Goal: Task Accomplishment & Management: Manage account settings

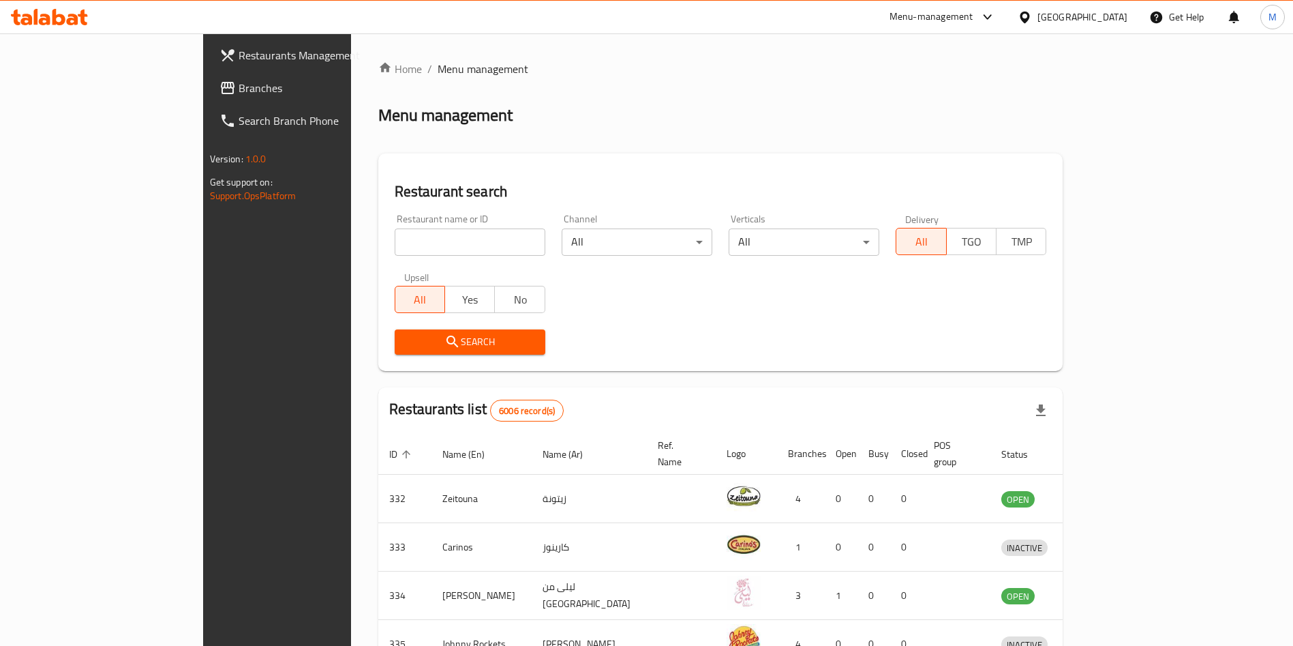
click at [409, 239] on input "search" at bounding box center [470, 241] width 151 height 27
paste input "Hazro Sweets - 774982"
click button "Search" at bounding box center [470, 341] width 151 height 25
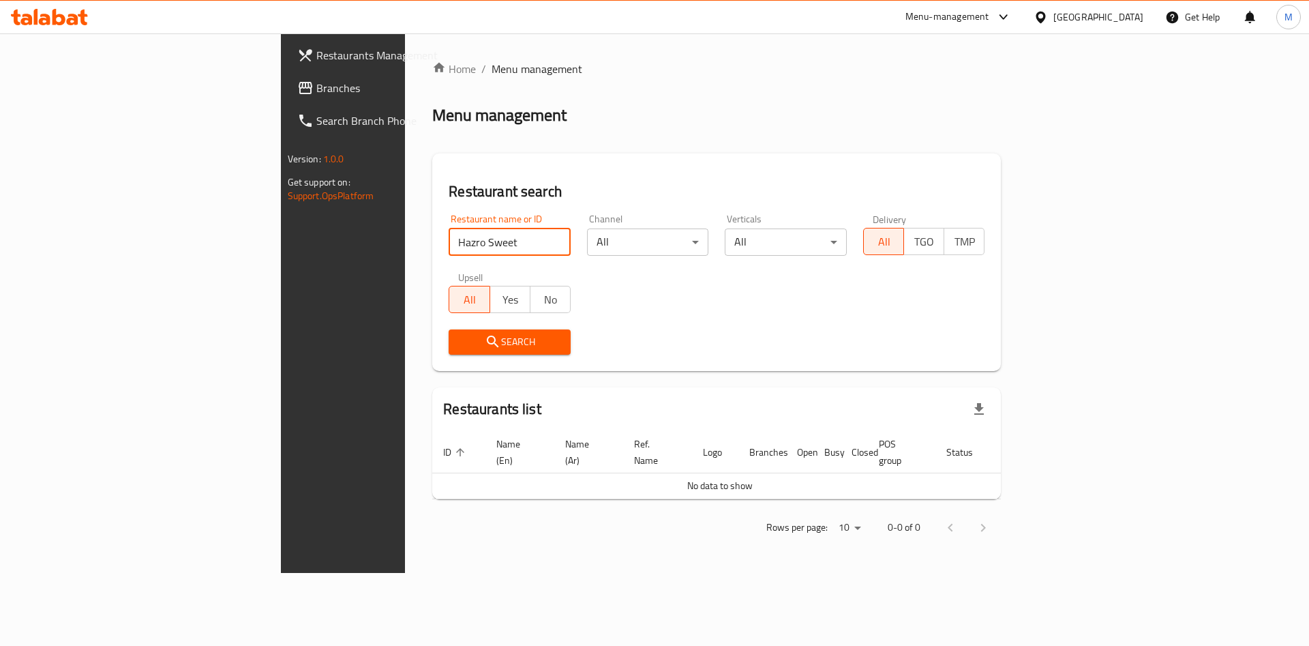
click button "Search" at bounding box center [510, 341] width 122 height 25
click at [449, 240] on input "Hazro Sweet" at bounding box center [510, 241] width 122 height 27
type input "Hazro"
click button "Search" at bounding box center [510, 341] width 122 height 25
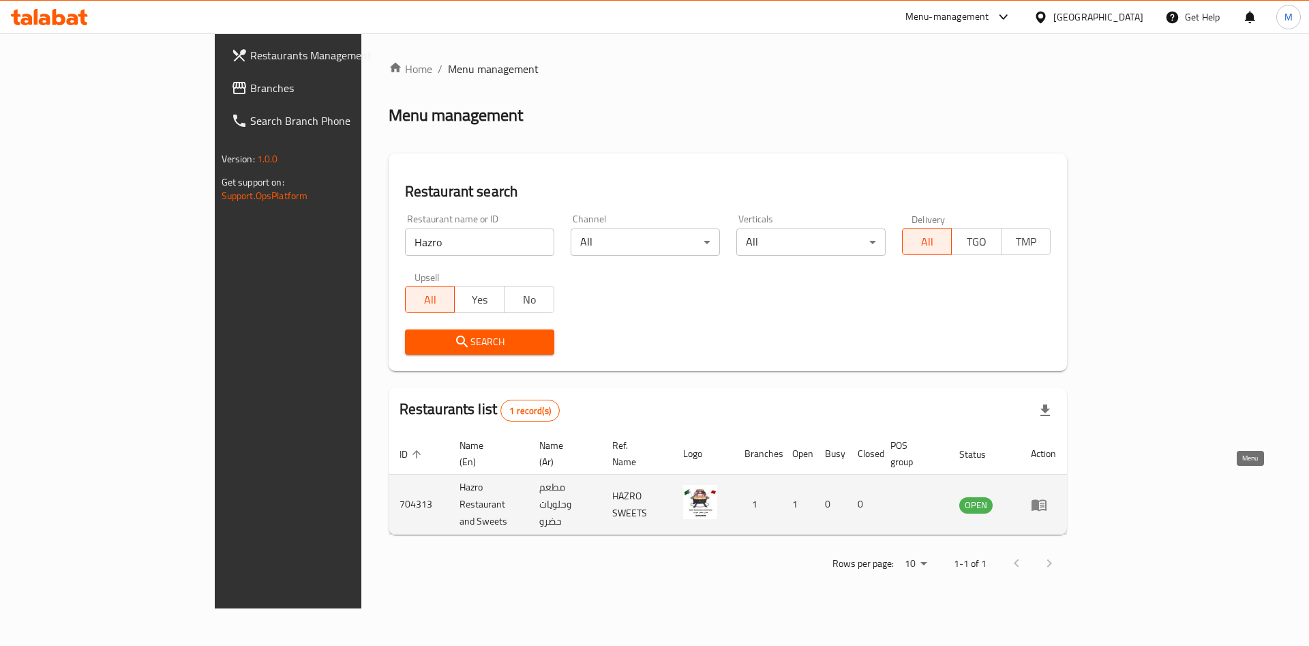
click at [1056, 496] on link "enhanced table" at bounding box center [1043, 504] width 25 height 16
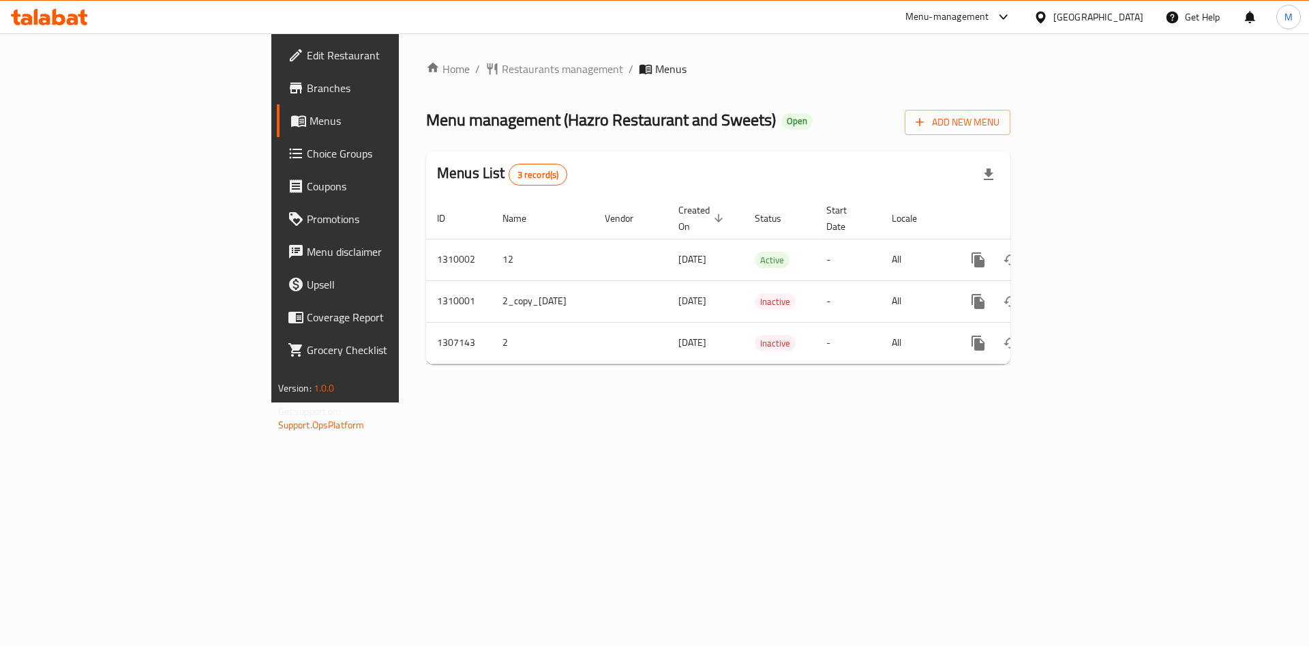
click at [779, 92] on div "Home / Restaurants management / Menus Menu management ( Hazro Restaurant and Sw…" at bounding box center [718, 218] width 584 height 314
click at [307, 51] on span "Edit Restaurant" at bounding box center [393, 55] width 172 height 16
